Goal: Task Accomplishment & Management: Complete application form

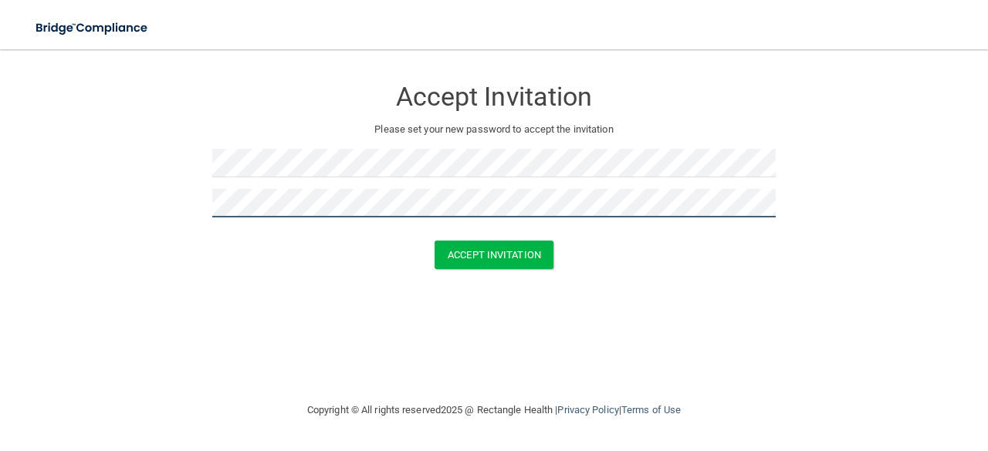
click at [434, 241] on button "Accept Invitation" at bounding box center [493, 255] width 119 height 29
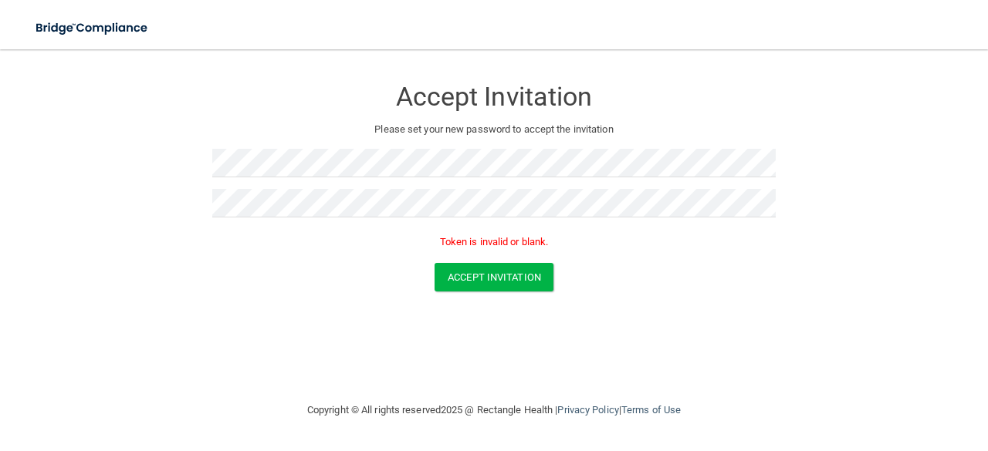
click at [656, 326] on div "Accept Invitation Please set your new password to accept the invitation Token i…" at bounding box center [494, 225] width 926 height 321
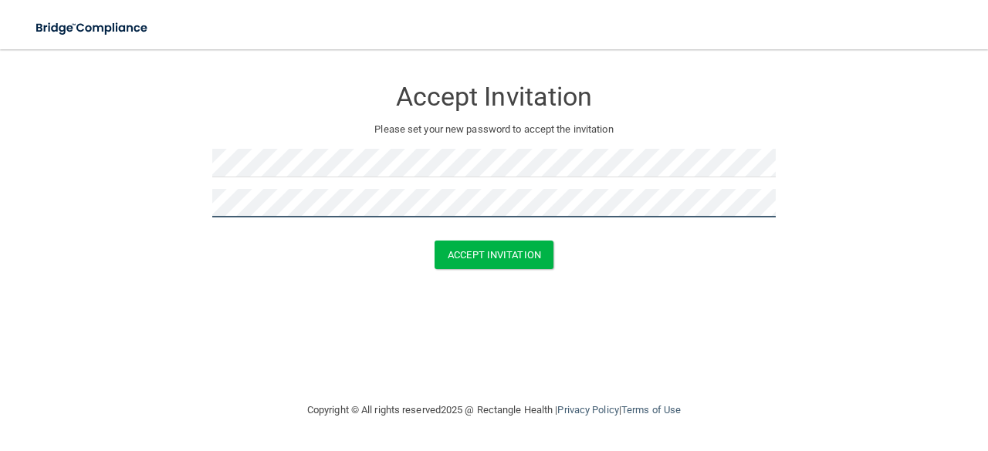
click at [434, 241] on button "Accept Invitation" at bounding box center [493, 255] width 119 height 29
